Goal: Task Accomplishment & Management: Manage account settings

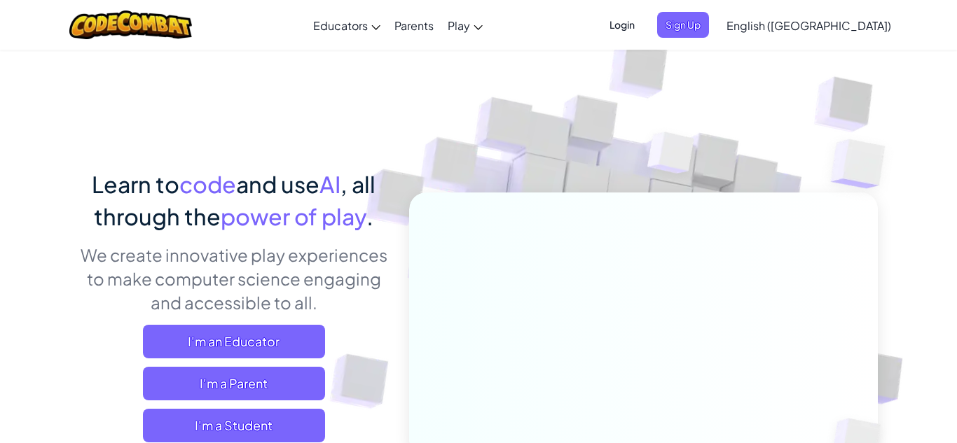
click at [643, 32] on span "Login" at bounding box center [622, 25] width 42 height 26
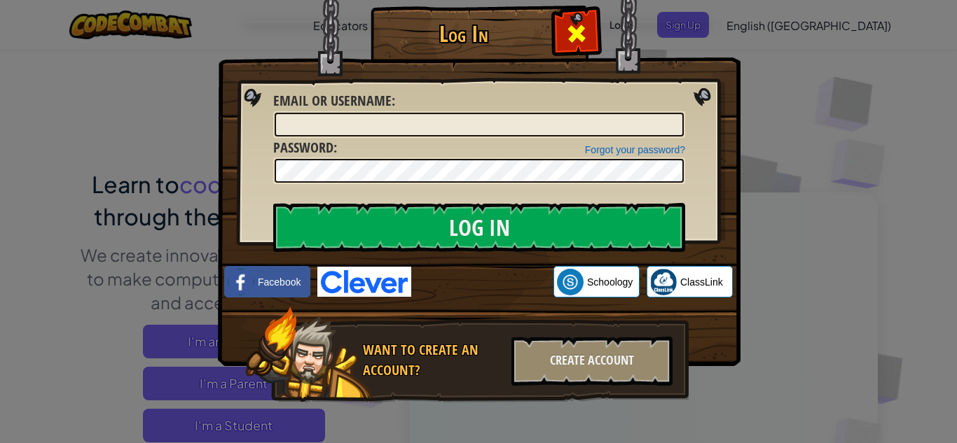
click at [570, 27] on span at bounding box center [576, 33] width 22 height 22
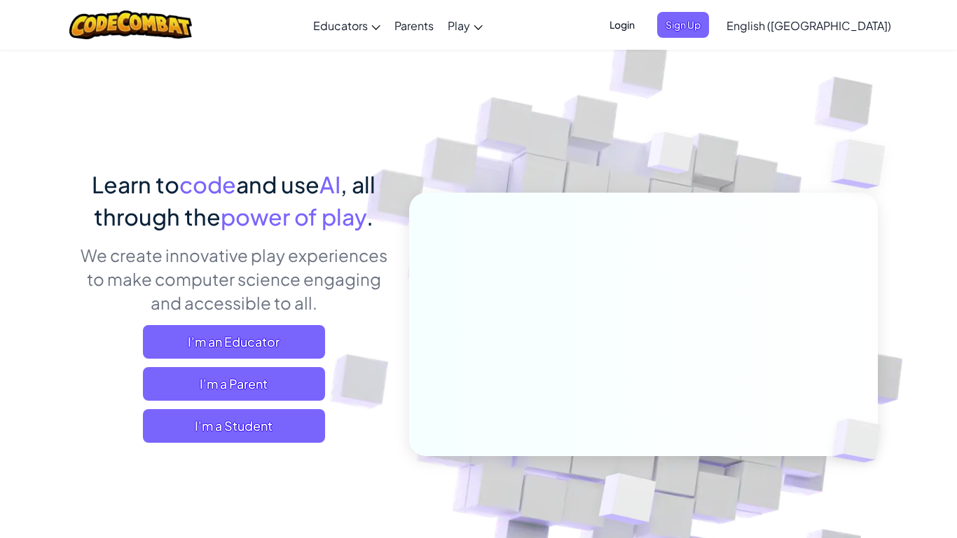
click at [643, 23] on span "Login" at bounding box center [622, 25] width 42 height 26
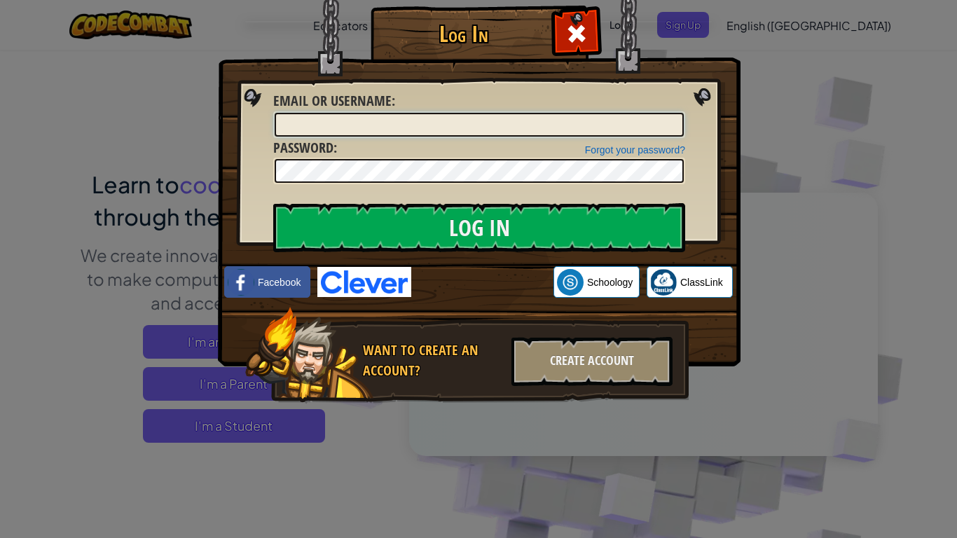
click at [622, 116] on input "Email or Username :" at bounding box center [479, 125] width 409 height 24
type input "[PERSON_NAME][EMAIL_ADDRESS][PERSON_NAME][DOMAIN_NAME]"
click at [591, 183] on div at bounding box center [479, 171] width 412 height 27
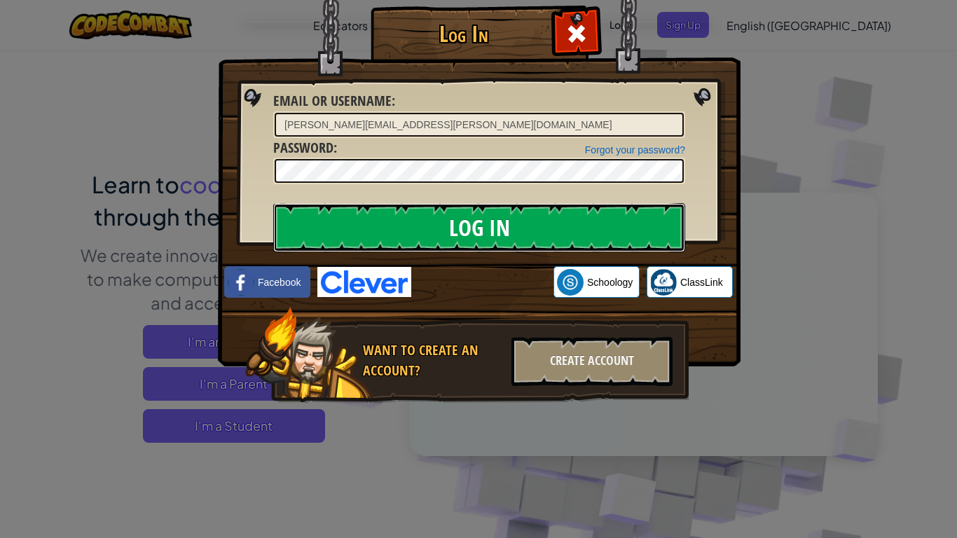
click at [450, 207] on input "Log In" at bounding box center [479, 227] width 412 height 49
